Goal: Check status: Check status

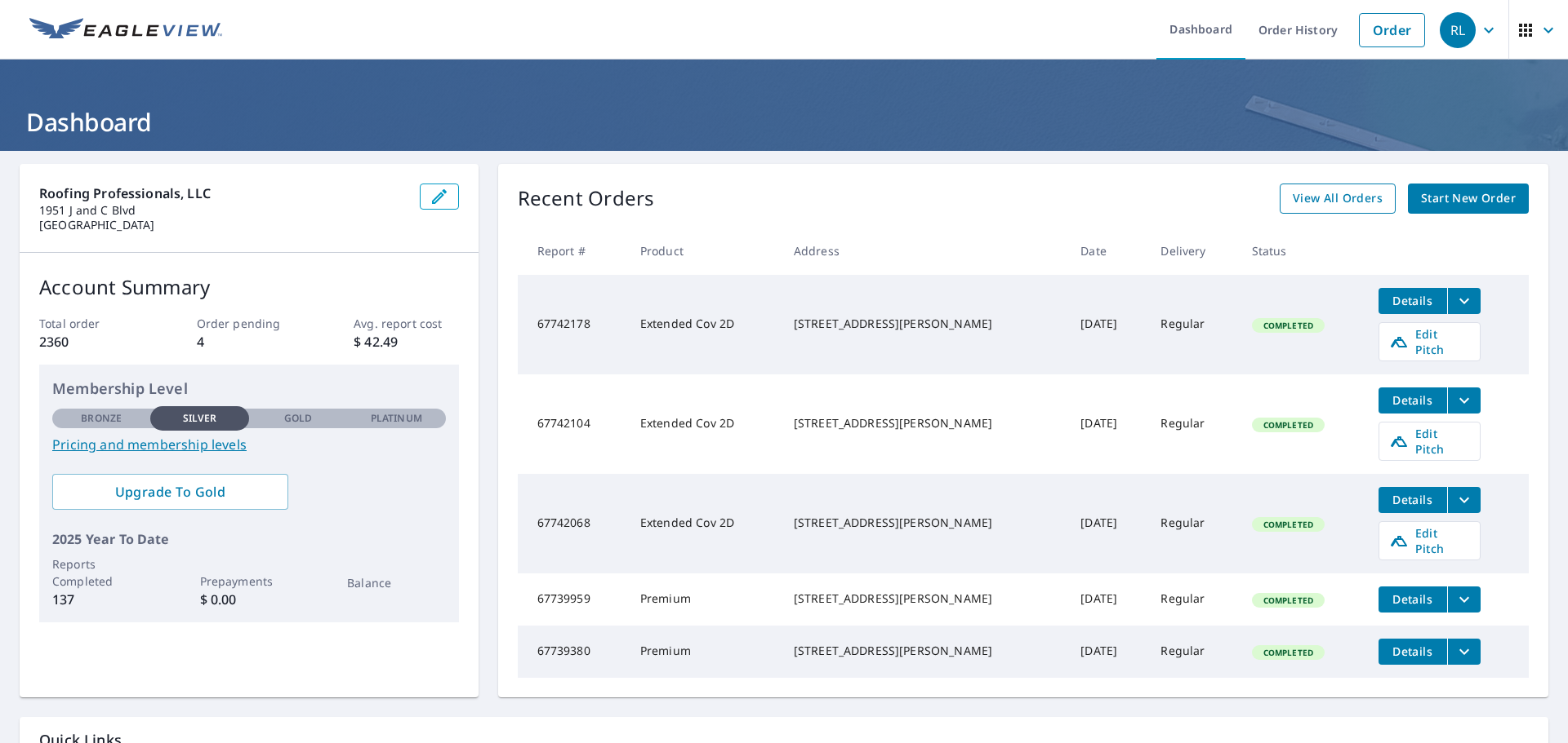
click at [1343, 202] on span "View All Orders" at bounding box center [1337, 198] width 90 height 21
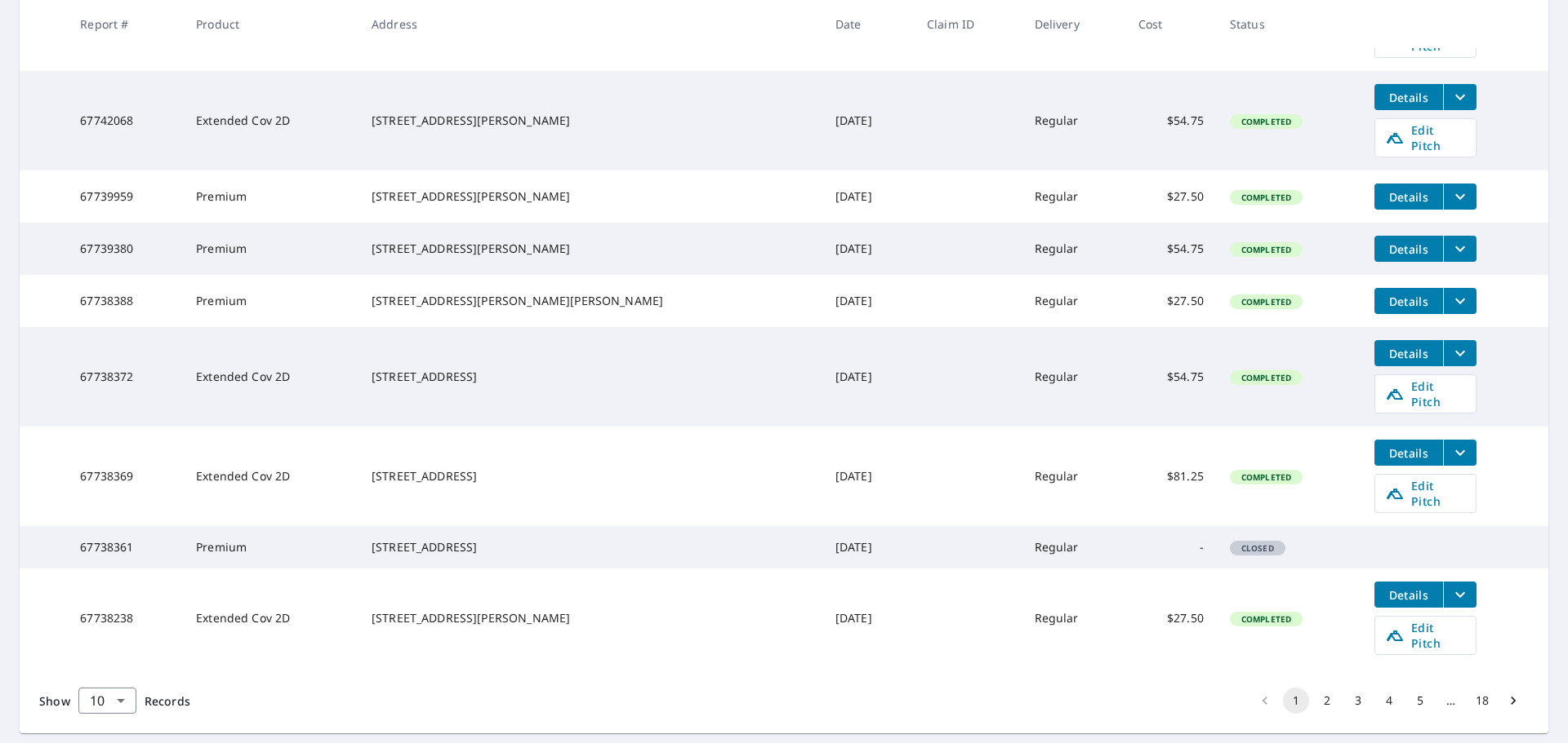
scroll to position [502, 0]
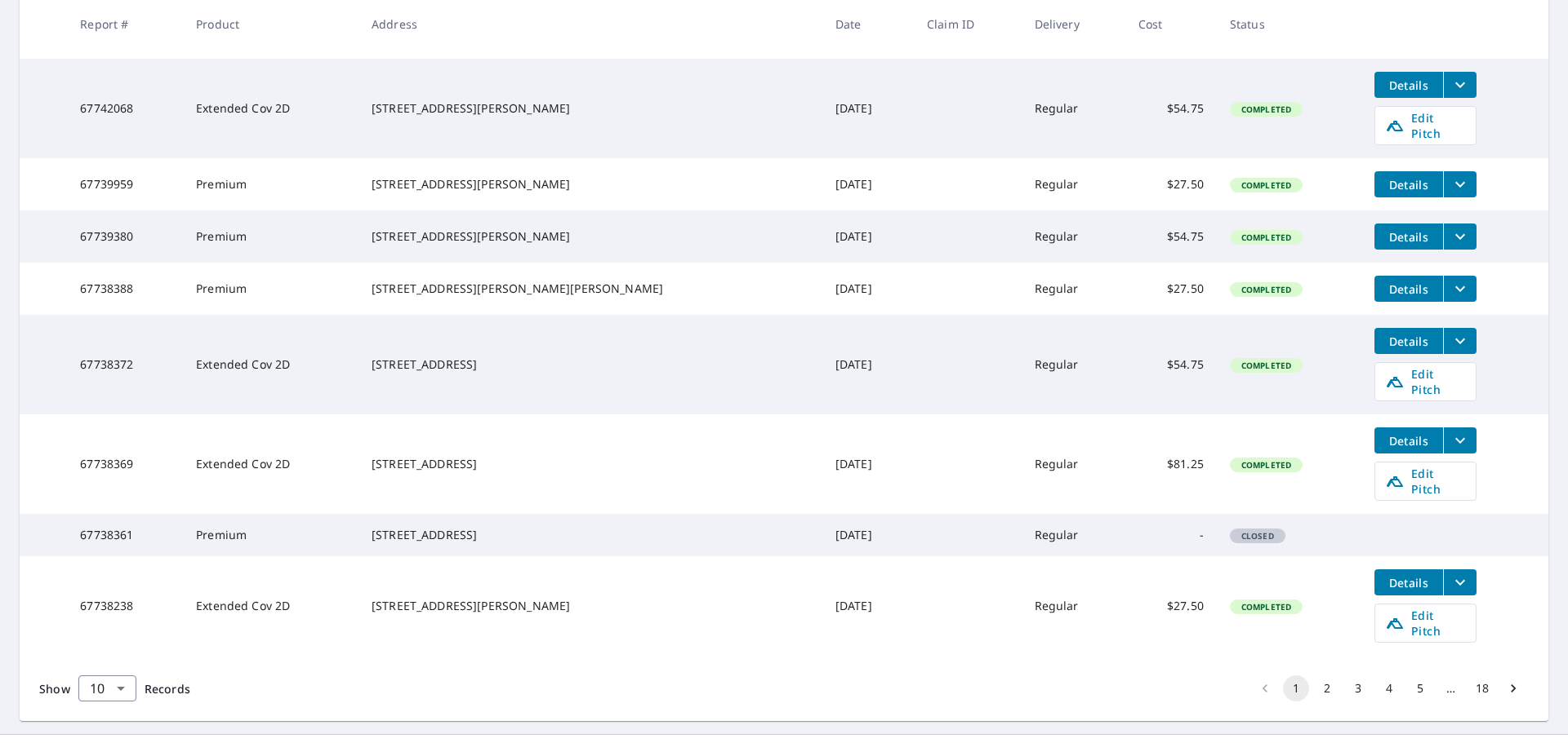
click at [1315, 676] on button "2" at bounding box center [1326, 689] width 26 height 26
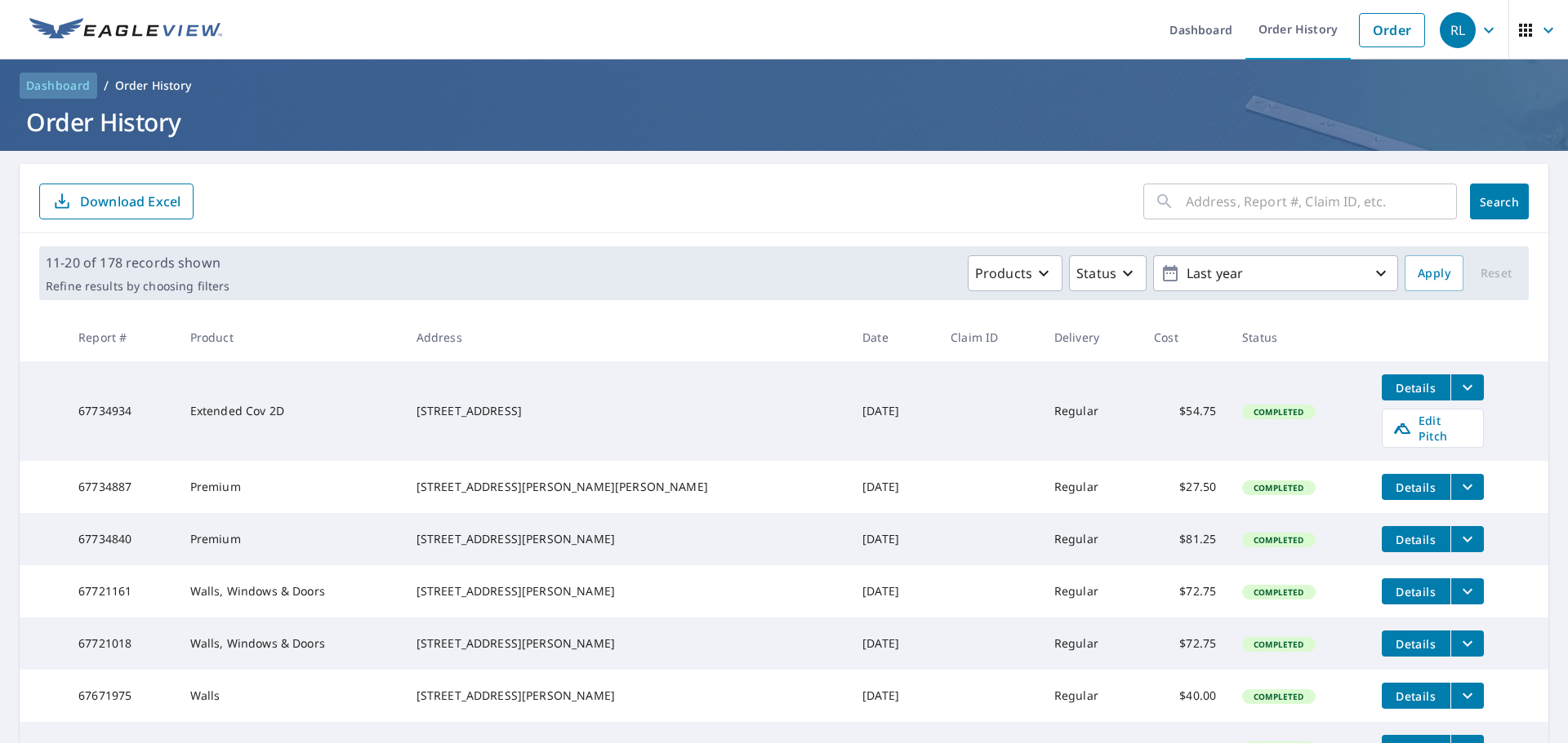
click at [67, 91] on span "Dashboard" at bounding box center [58, 85] width 65 height 16
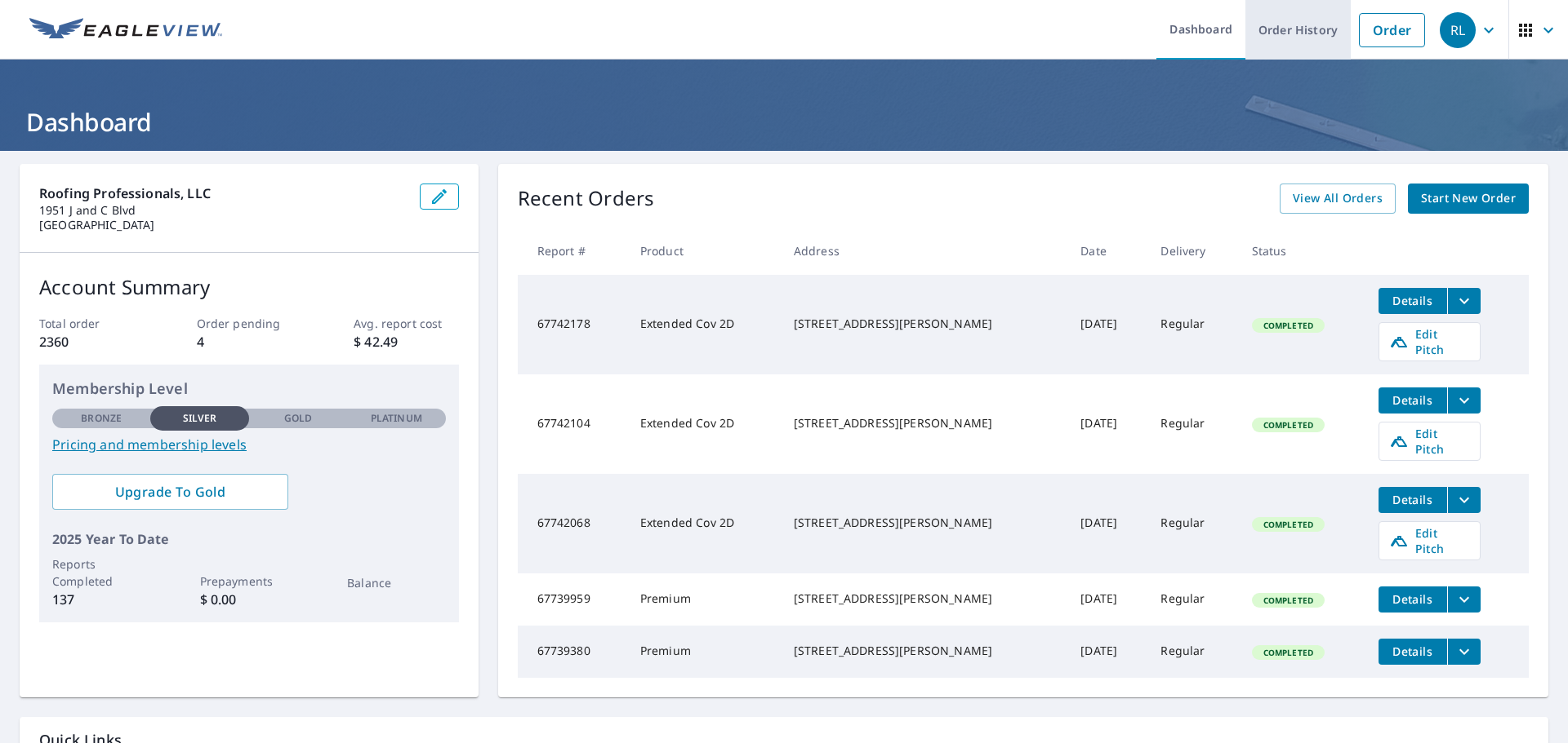
click at [1306, 39] on link "Order History" at bounding box center [1298, 29] width 105 height 60
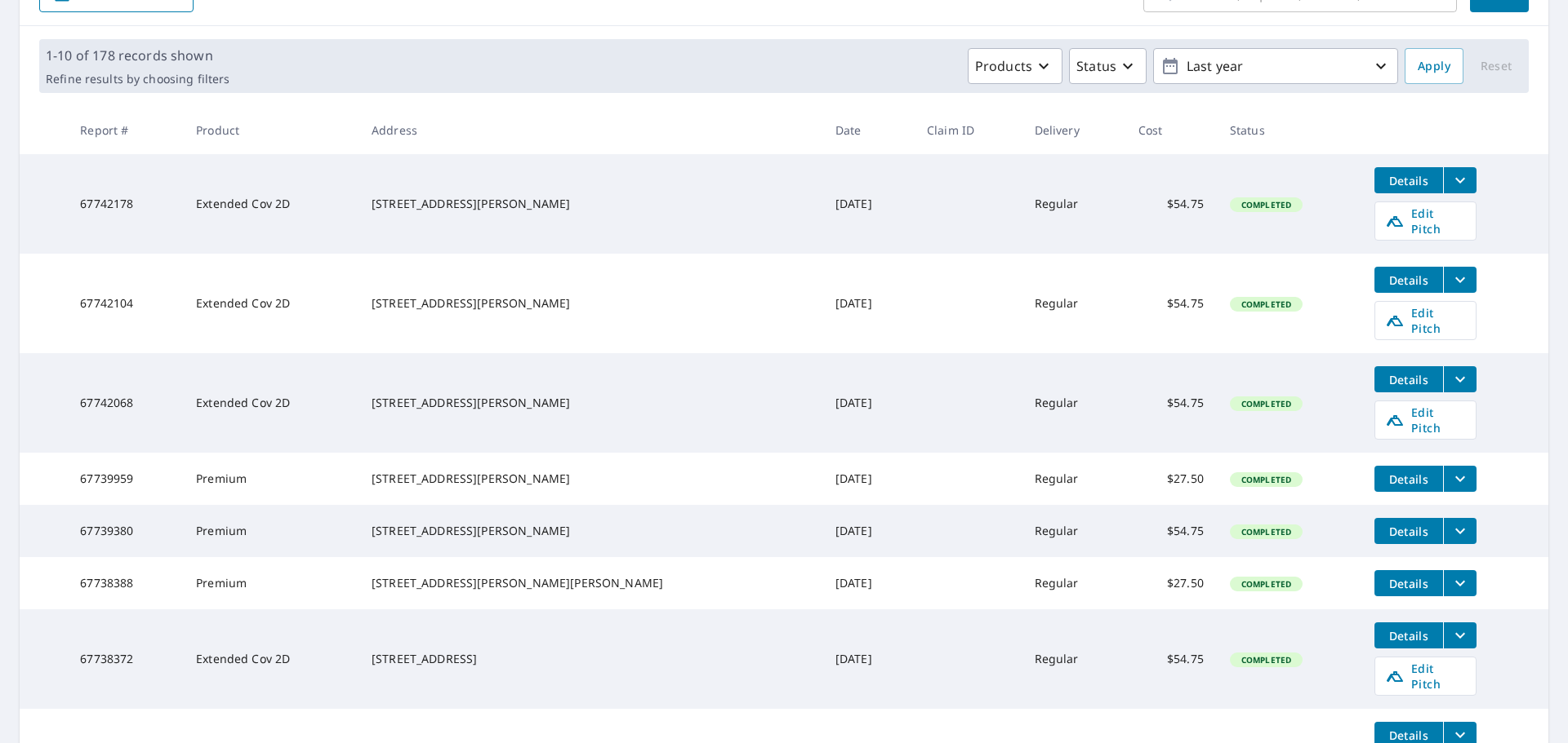
scroll to position [245, 0]
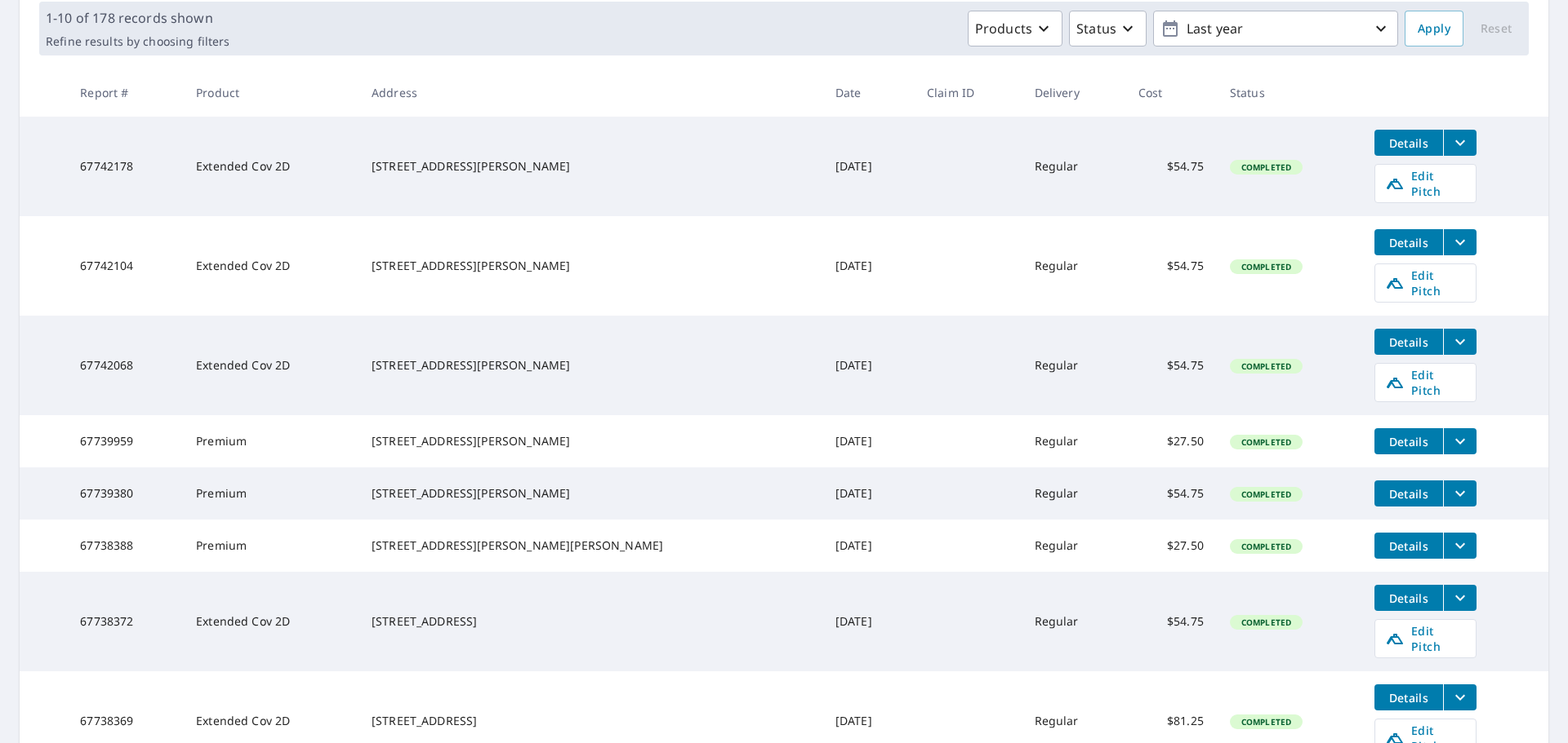
click at [1492, 332] on td "Details Edit Pitch" at bounding box center [1454, 365] width 187 height 99
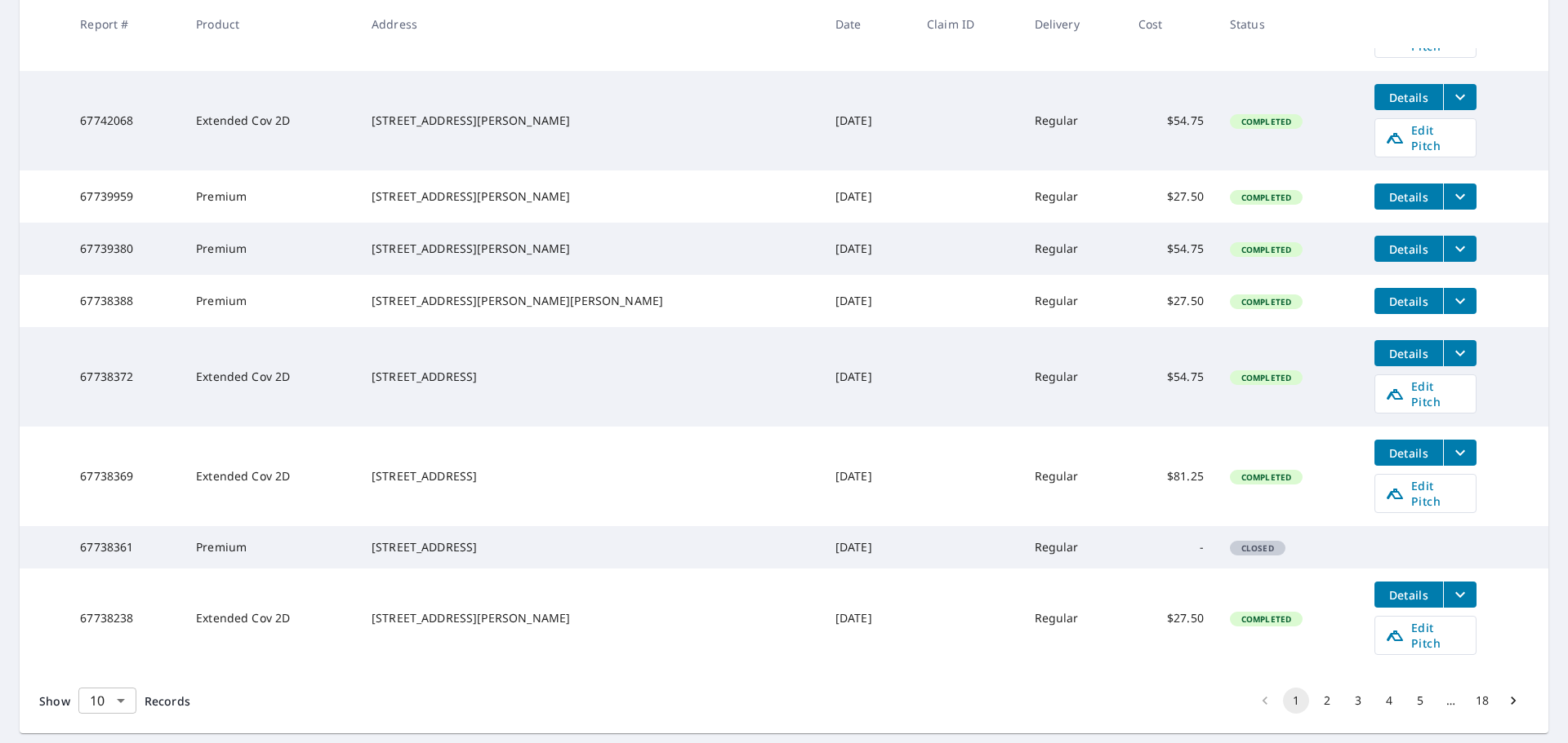
click at [106, 672] on body "RL RL Dashboard Order History Order RL Dashboard / Order History Order History …" at bounding box center [784, 371] width 1568 height 743
click at [112, 685] on li "50" at bounding box center [106, 680] width 58 height 29
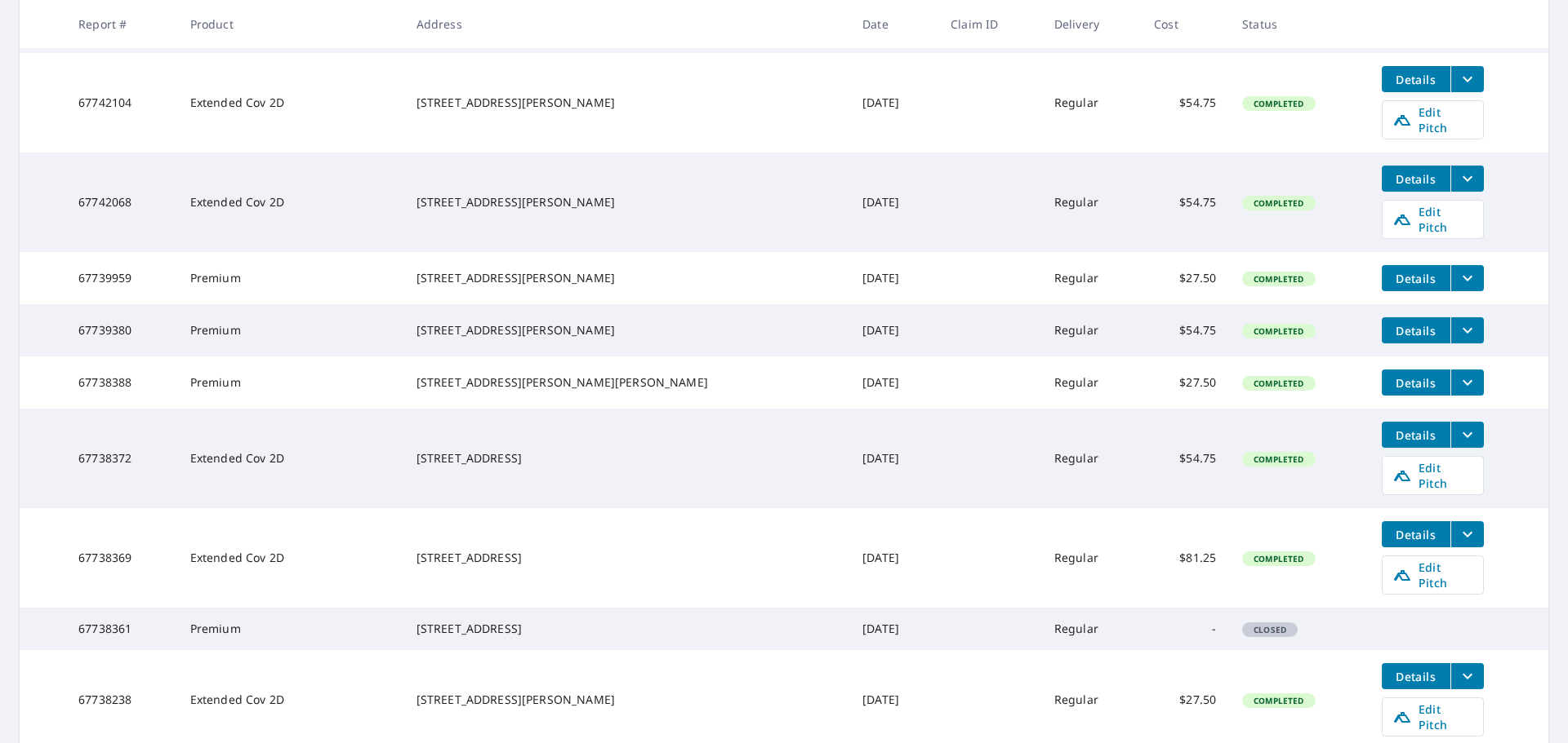
scroll to position [571, 0]
